Goal: Information Seeking & Learning: Learn about a topic

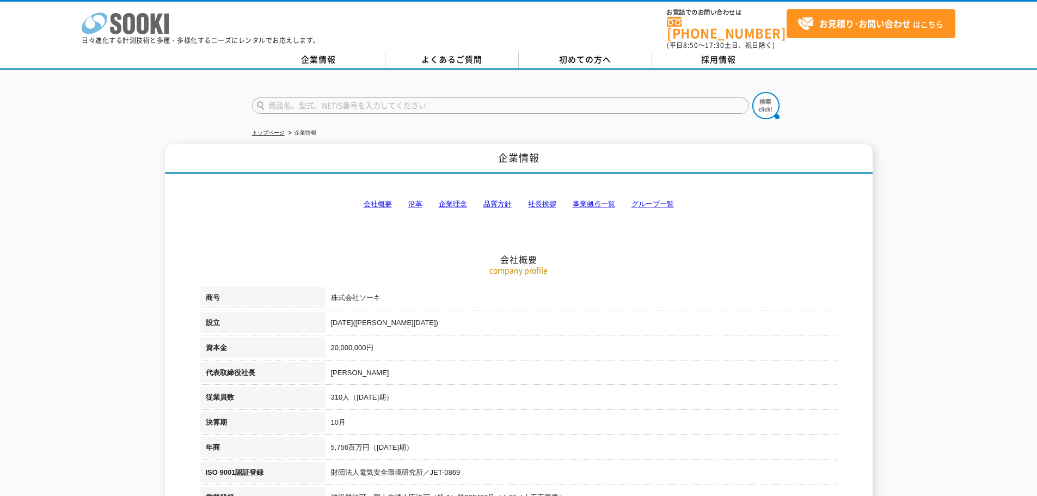
click at [147, 22] on icon at bounding box center [143, 23] width 12 height 21
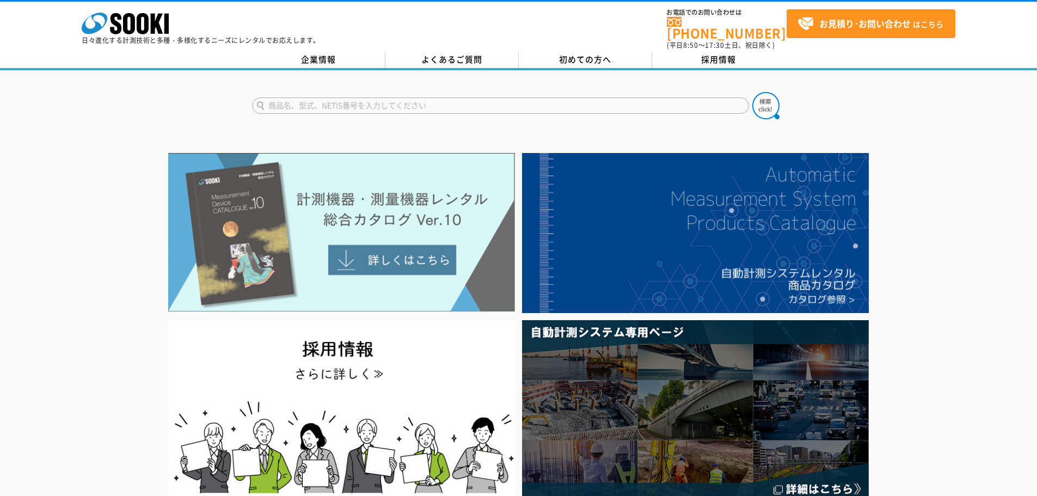
click at [313, 226] on img at bounding box center [341, 232] width 347 height 159
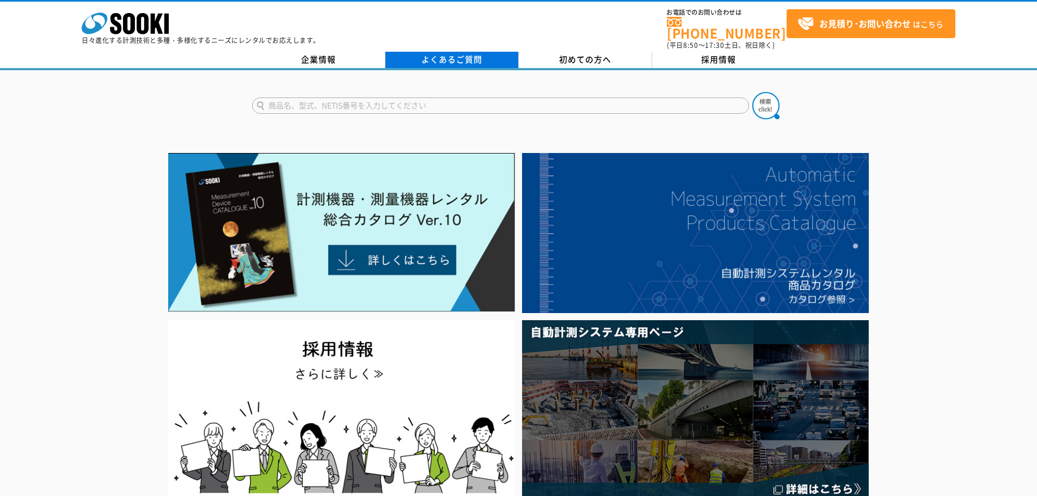
click at [417, 54] on link "よくあるご質問" at bounding box center [451, 60] width 133 height 16
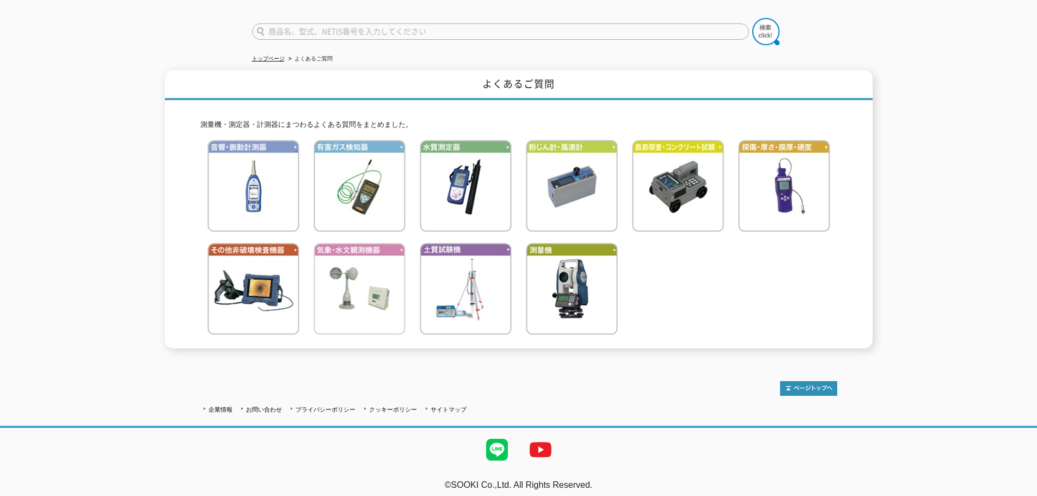
scroll to position [75, 0]
click at [212, 405] on link "企業情報" at bounding box center [220, 408] width 24 height 7
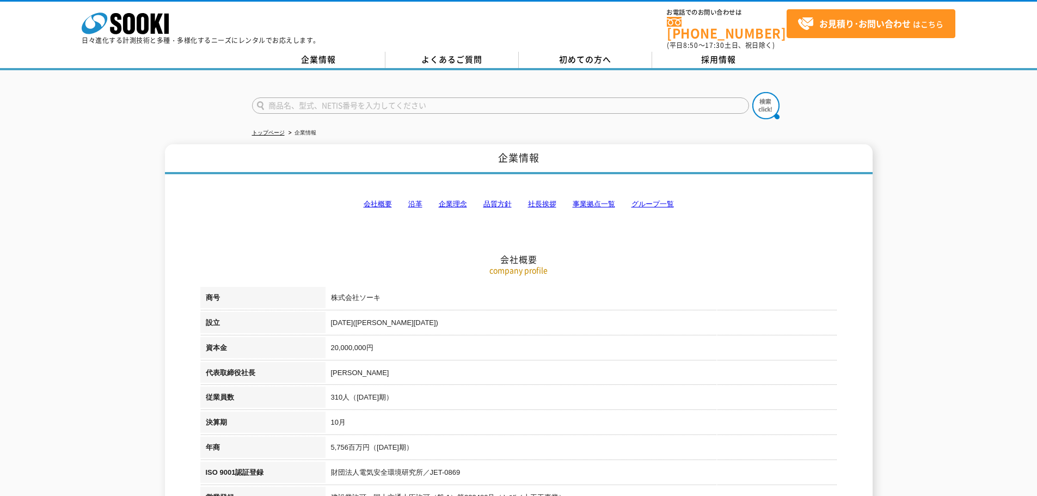
click at [314, 98] on input "text" at bounding box center [500, 105] width 497 height 16
type input "k"
type input "回転灯"
click at [752, 92] on button at bounding box center [765, 105] width 27 height 27
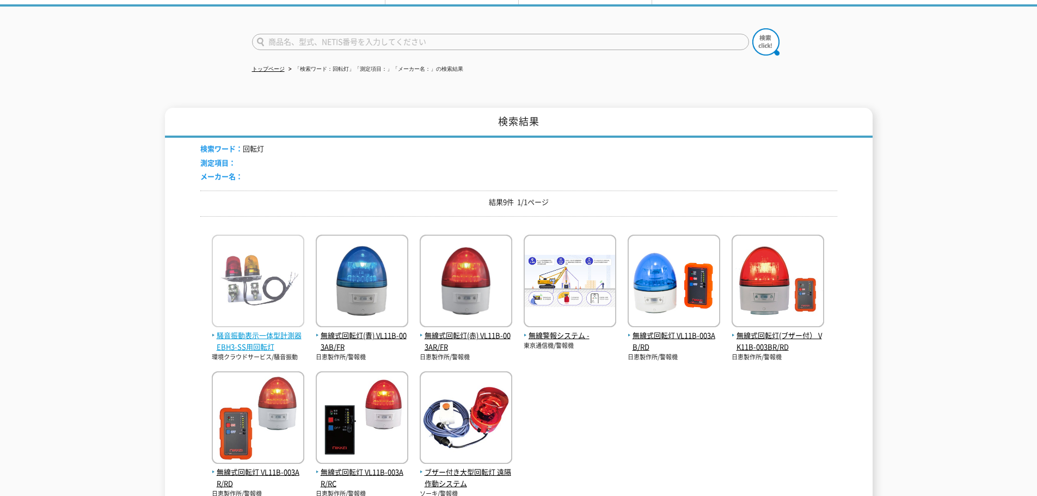
scroll to position [163, 0]
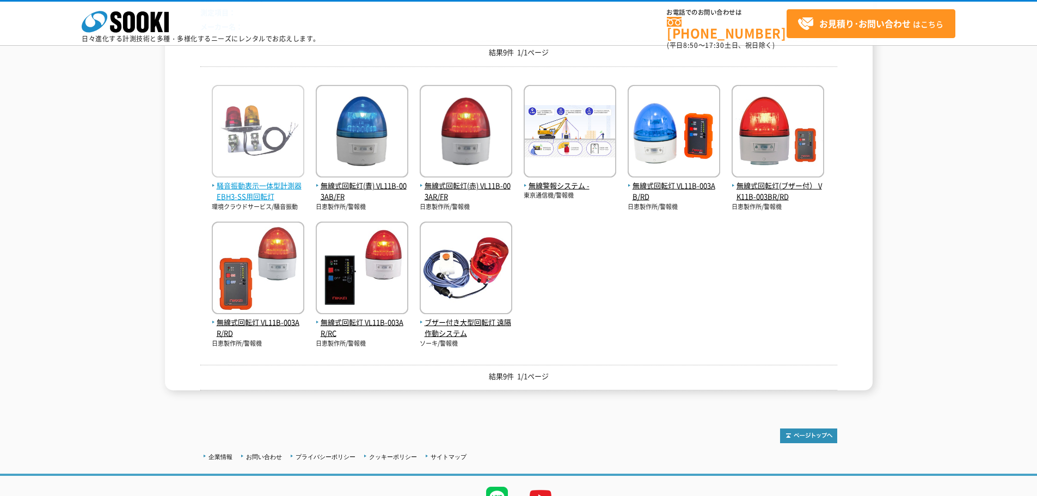
click at [263, 195] on span "騒音振動表示一体型計測器 EBH3-SS用回転灯" at bounding box center [258, 191] width 92 height 23
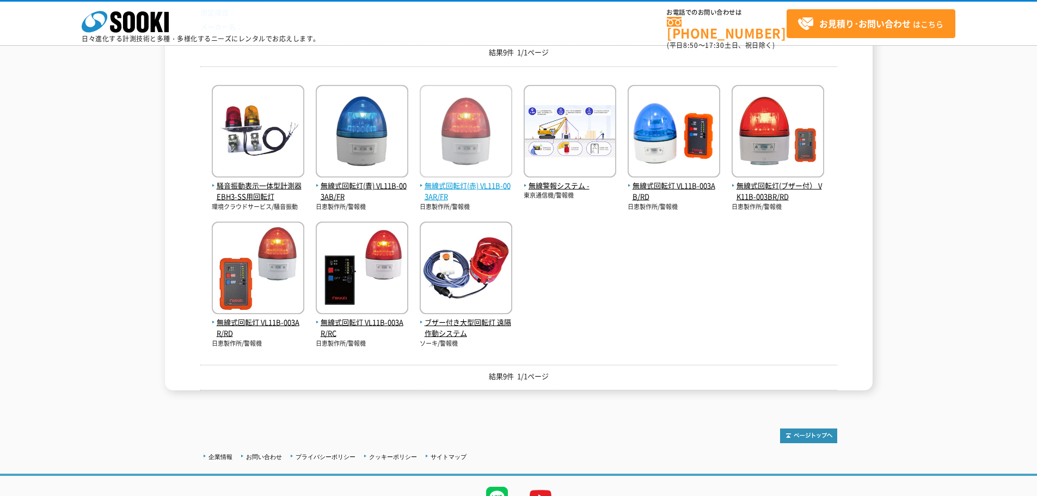
click at [499, 185] on span "無線式回転灯(赤) VL11B-003AR/FR" at bounding box center [466, 191] width 92 height 23
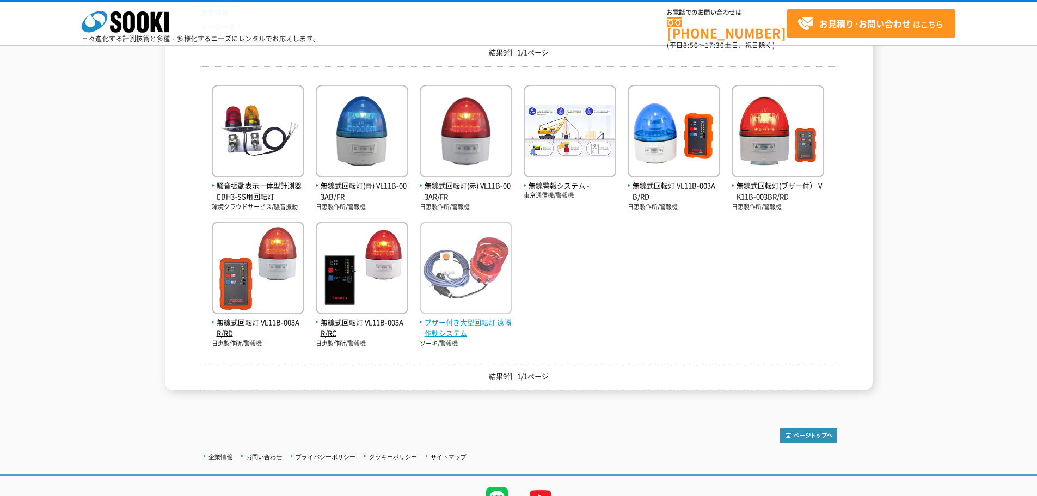
click at [449, 315] on img at bounding box center [466, 268] width 92 height 95
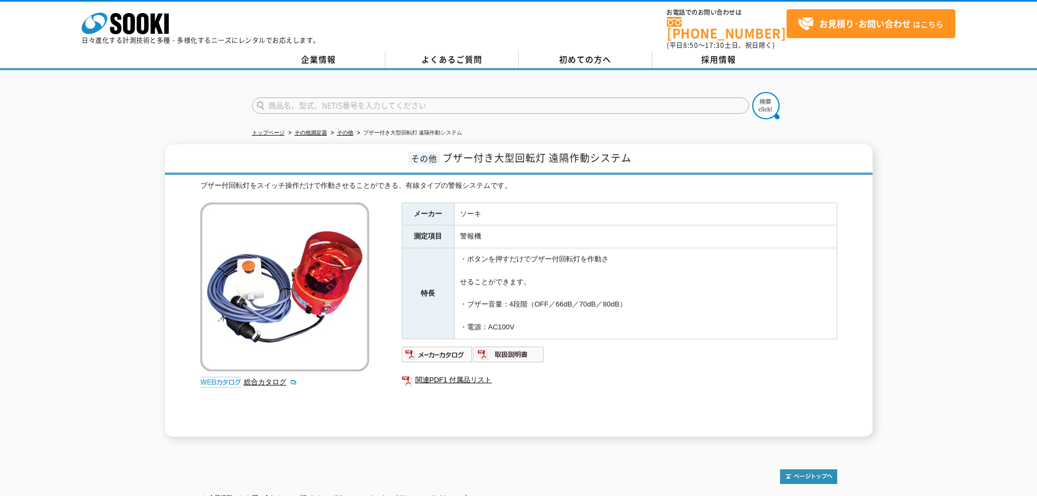
drag, startPoint x: 305, startPoint y: 242, endPoint x: 307, endPoint y: 249, distance: 7.4
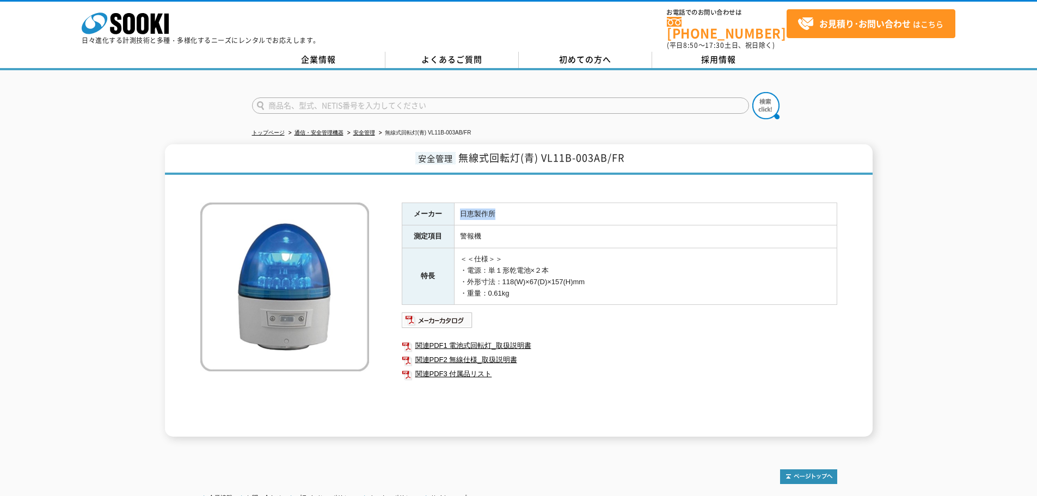
drag, startPoint x: 493, startPoint y: 206, endPoint x: 447, endPoint y: 206, distance: 46.3
click at [447, 206] on tr "メーカー 日恵製作所" at bounding box center [619, 213] width 435 height 23
